Goal: Task Accomplishment & Management: Manage account settings

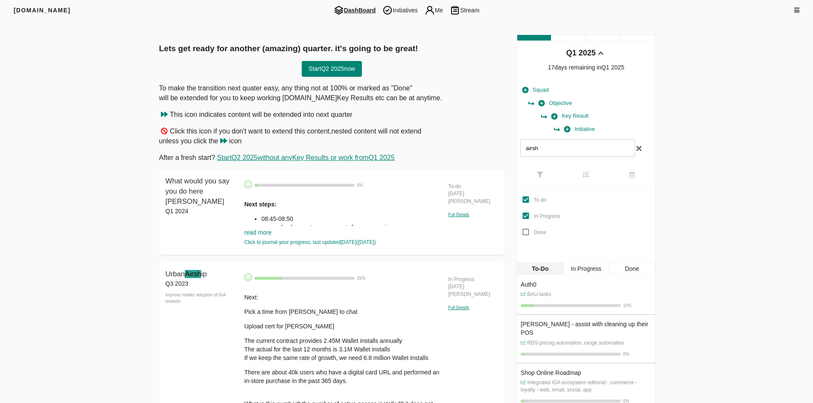
click at [360, 11] on span "DashBoard" at bounding box center [354, 10] width 49 height 10
click at [346, 12] on span "DashBoard" at bounding box center [354, 10] width 49 height 10
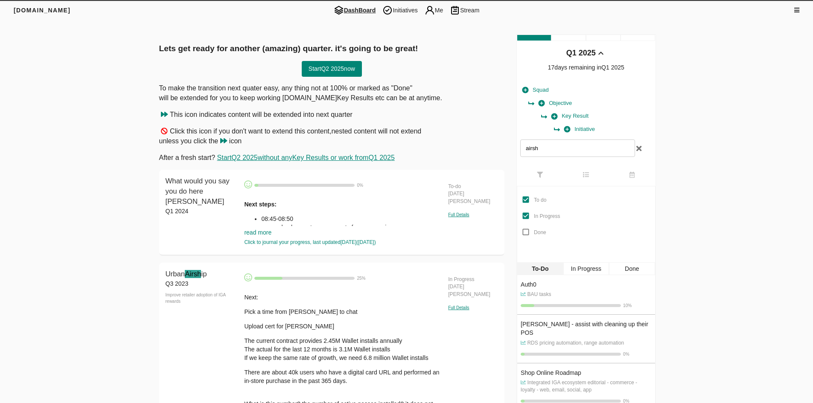
click at [346, 12] on span "DashBoard" at bounding box center [354, 10] width 49 height 10
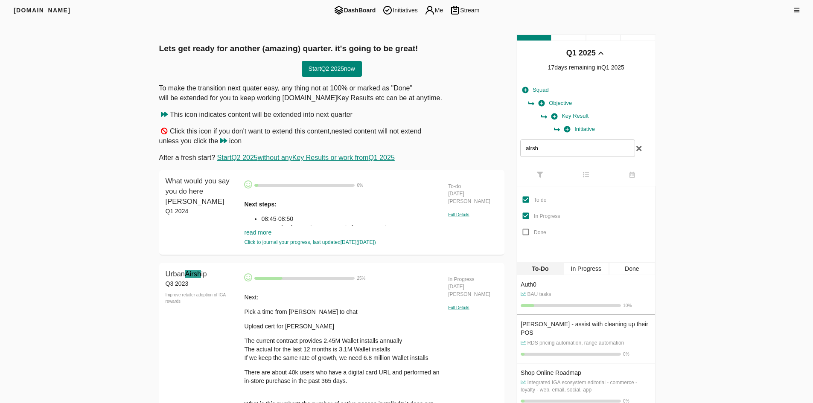
drag, startPoint x: 103, startPoint y: 102, endPoint x: 327, endPoint y: 118, distance: 224.3
click at [642, 151] on div "Squad Objective Key Result Initiative airsh" at bounding box center [586, 122] width 138 height 84
click at [639, 149] on icon "button" at bounding box center [638, 149] width 5 height 8
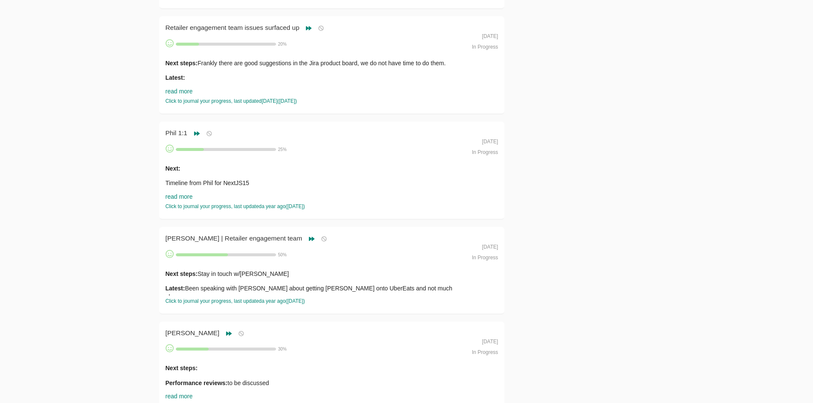
scroll to position [2860, 0]
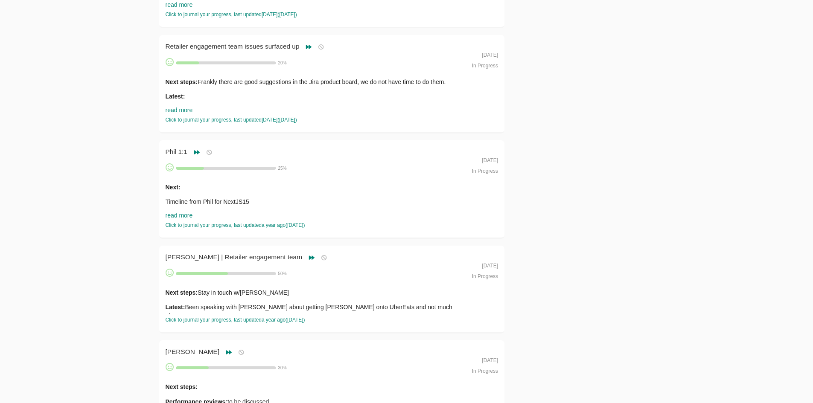
click at [237, 96] on p "Latest:" at bounding box center [316, 96] width 300 height 9
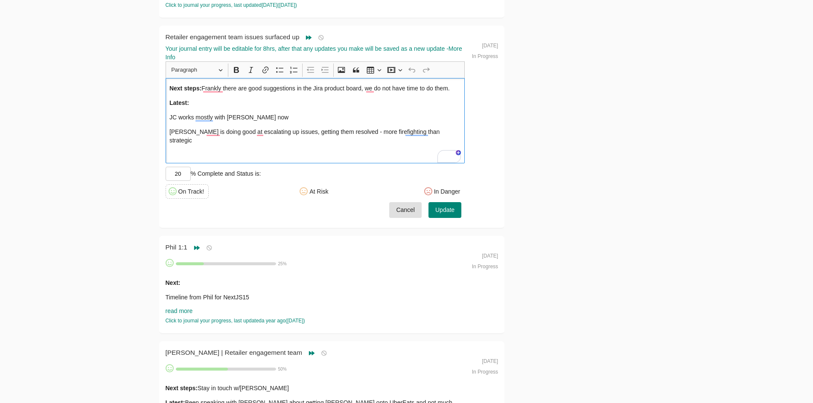
scroll to position [2689, 0]
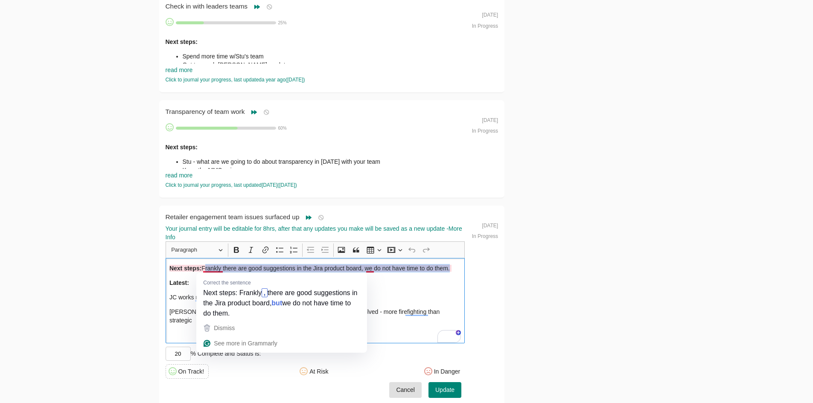
drag, startPoint x: 206, startPoint y: 269, endPoint x: 487, endPoint y: 265, distance: 280.9
click at [480, 264] on div "Retailer engagement team issues surfaced up Retailer engagement team issues sur…" at bounding box center [332, 308] width 346 height 204
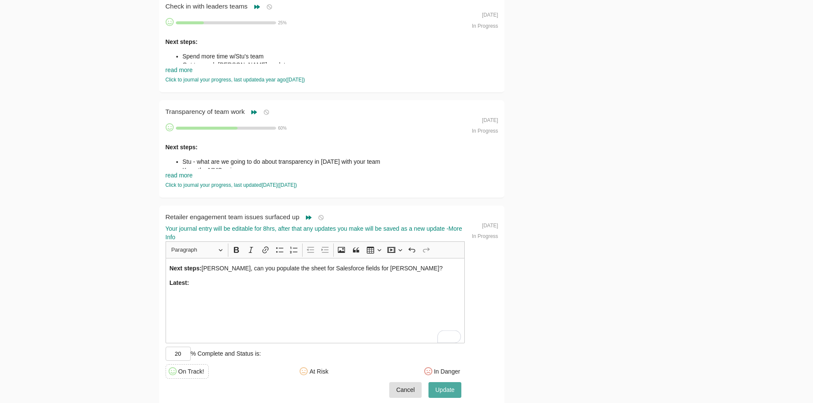
click at [443, 387] on span "Update" at bounding box center [444, 390] width 19 height 11
